Goal: Navigation & Orientation: Find specific page/section

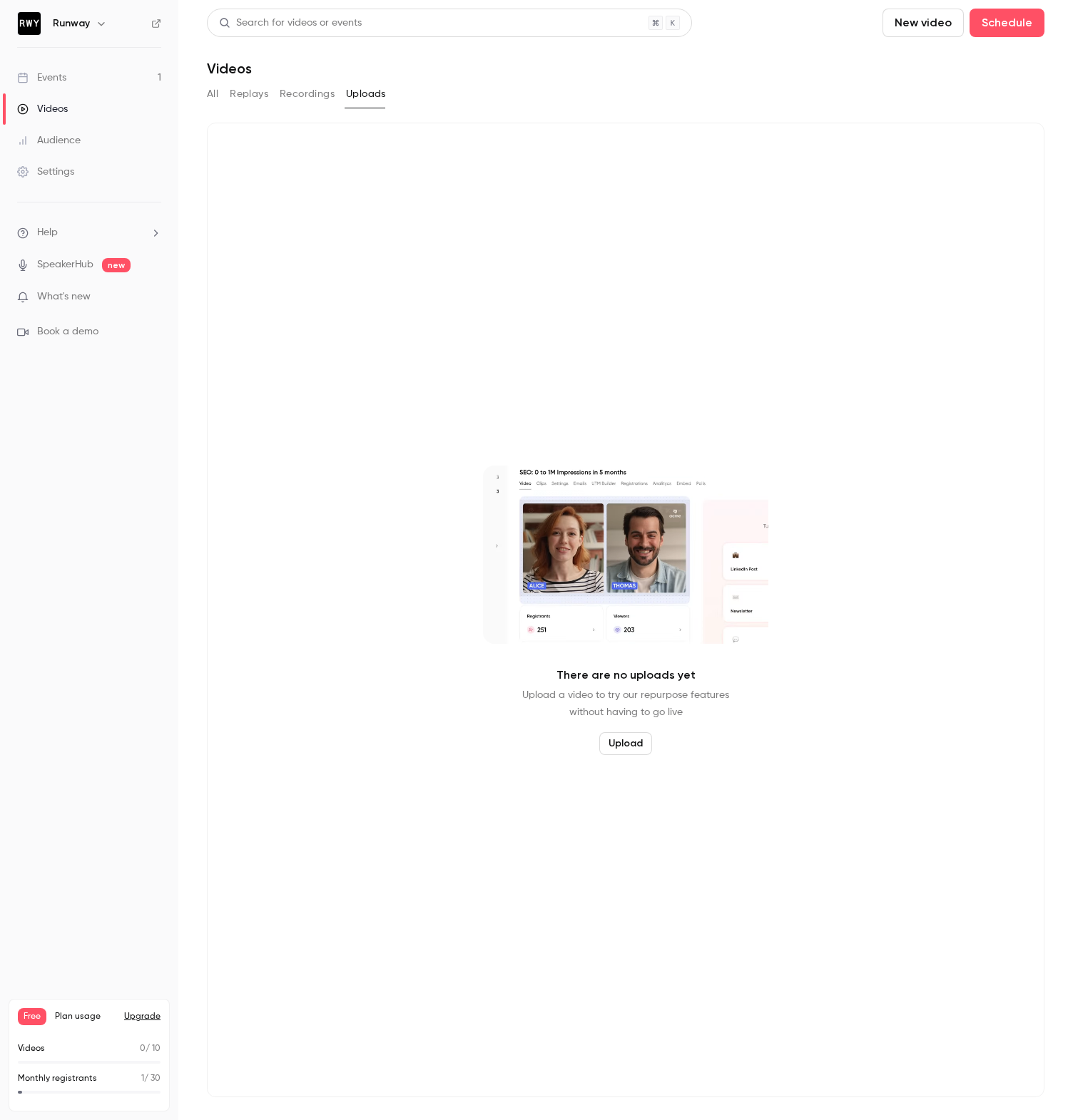
click at [204, 87] on main "Search for videos or events New video Schedule Videos All Replays Recordings Up…" at bounding box center [625, 560] width 894 height 1120
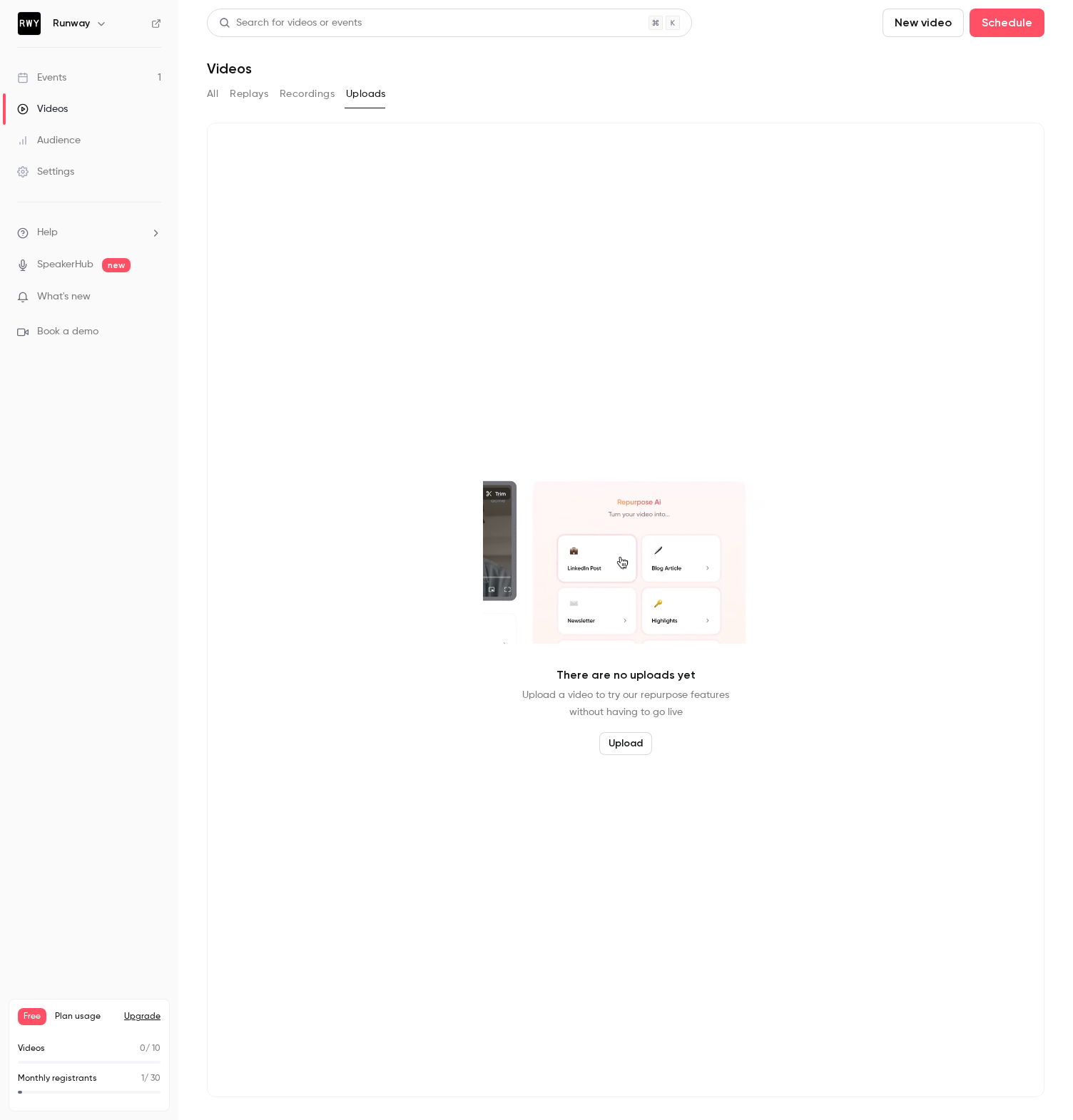
click at [210, 92] on button "All" at bounding box center [212, 94] width 11 height 23
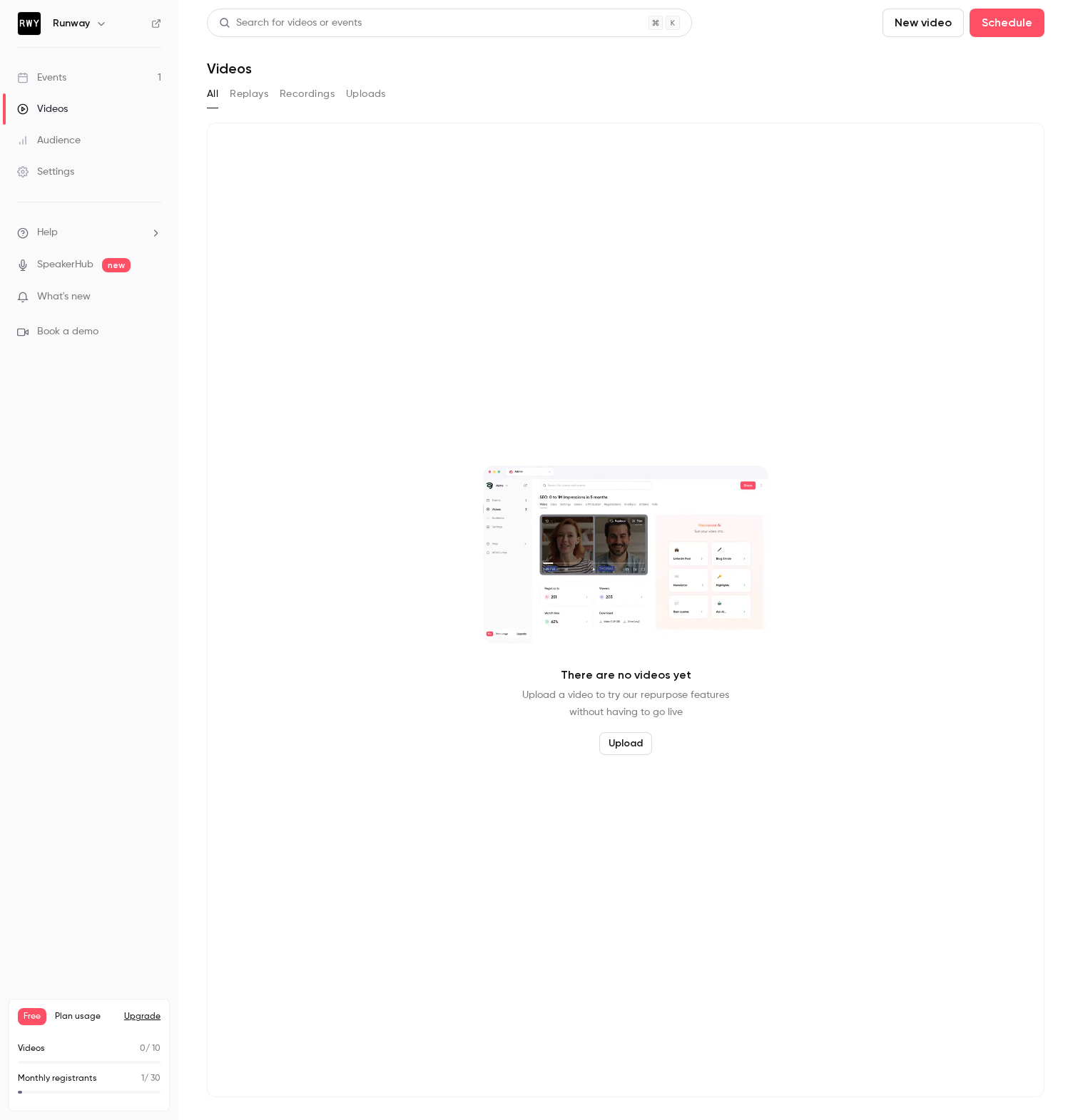
click at [261, 101] on button "Replays" at bounding box center [249, 94] width 38 height 23
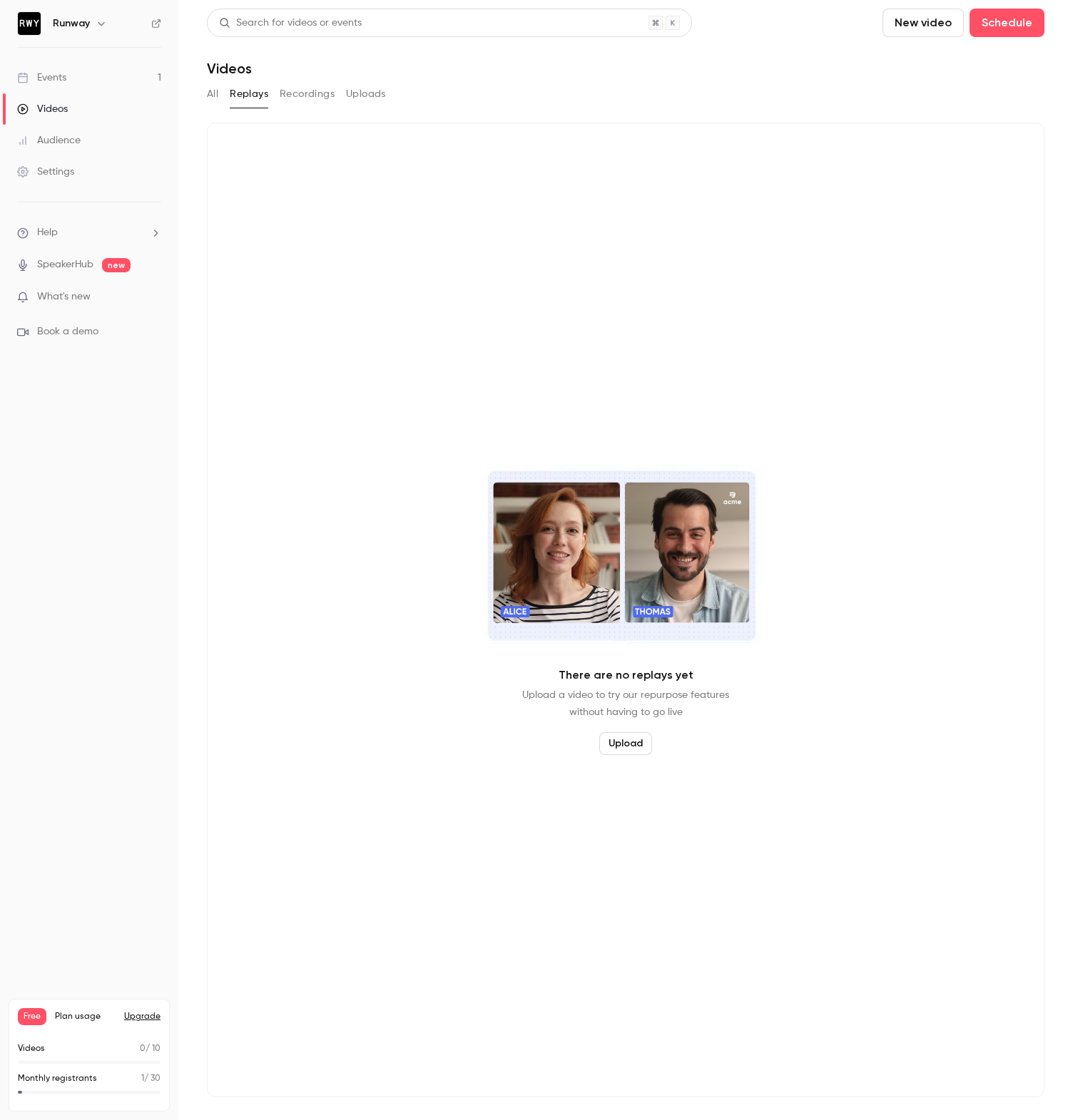
click at [423, 96] on div "All Replays Recordings Uploads" at bounding box center [625, 94] width 837 height 23
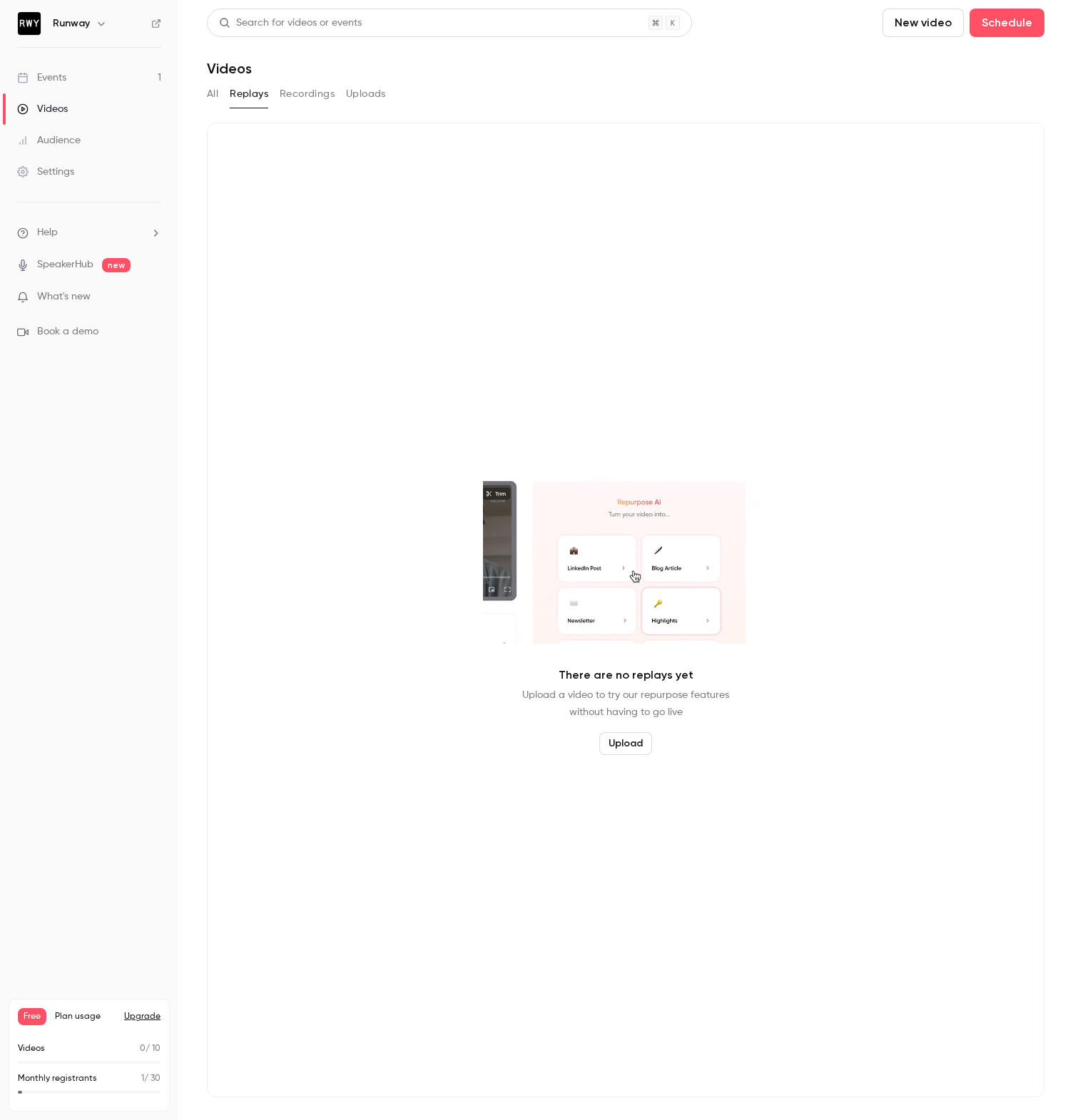
click at [423, 96] on div "All Replays Recordings Uploads" at bounding box center [625, 94] width 837 height 23
